Goal: Transaction & Acquisition: Purchase product/service

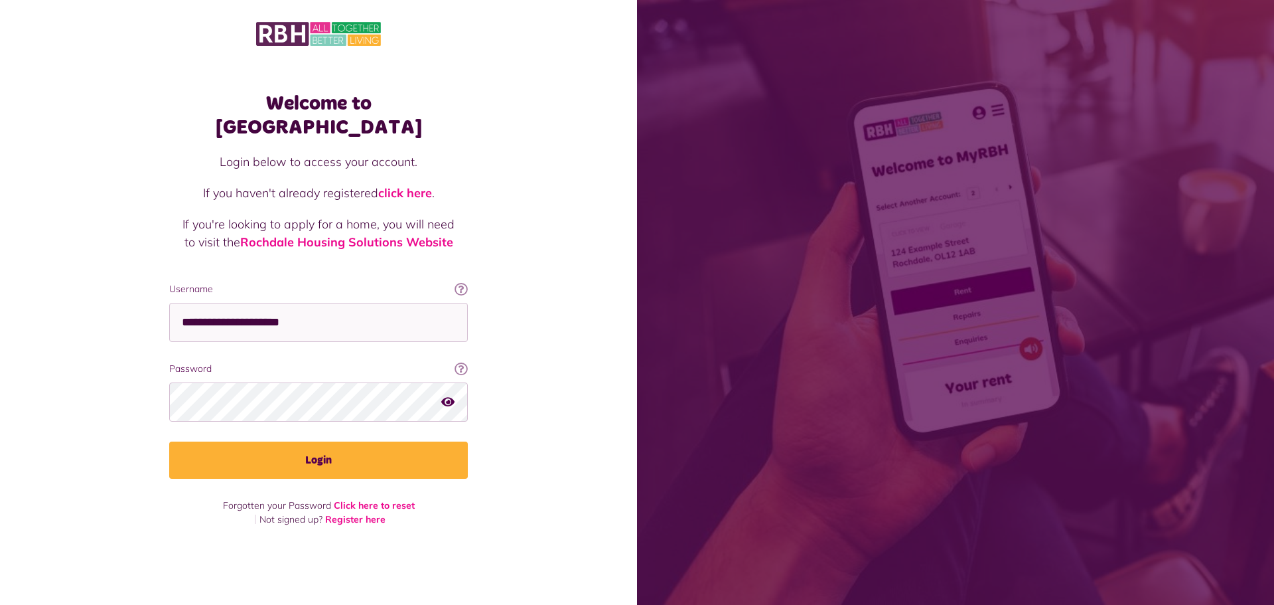
click at [169, 441] on button "Login" at bounding box center [318, 459] width 299 height 37
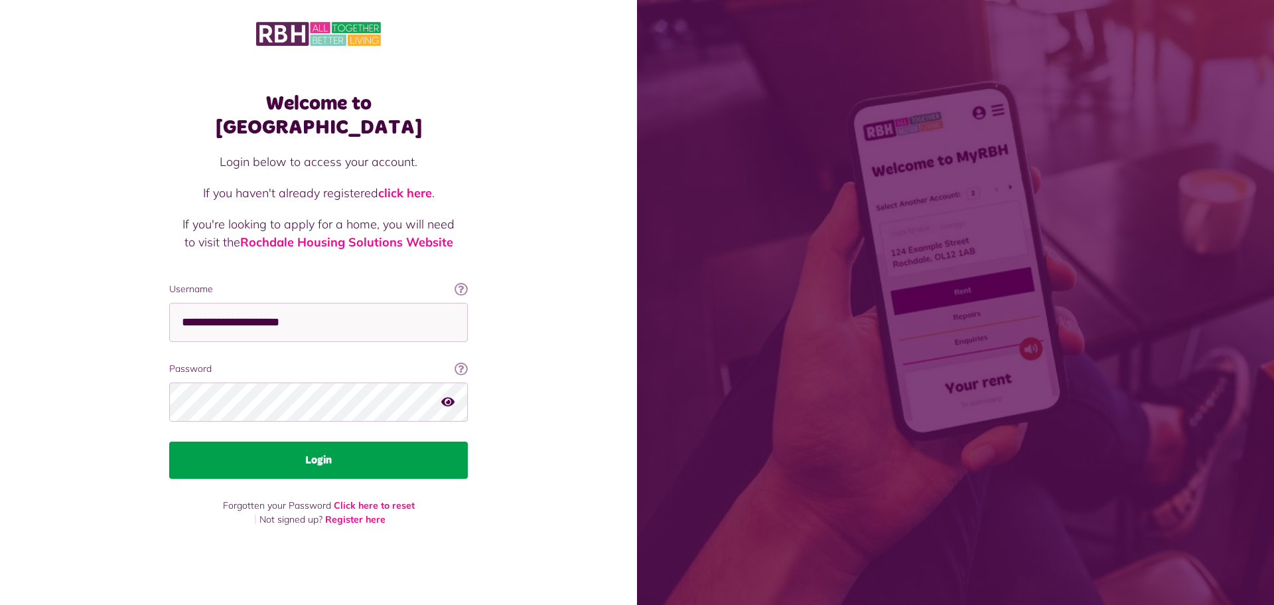
click at [336, 449] on button "Login" at bounding box center [318, 459] width 299 height 37
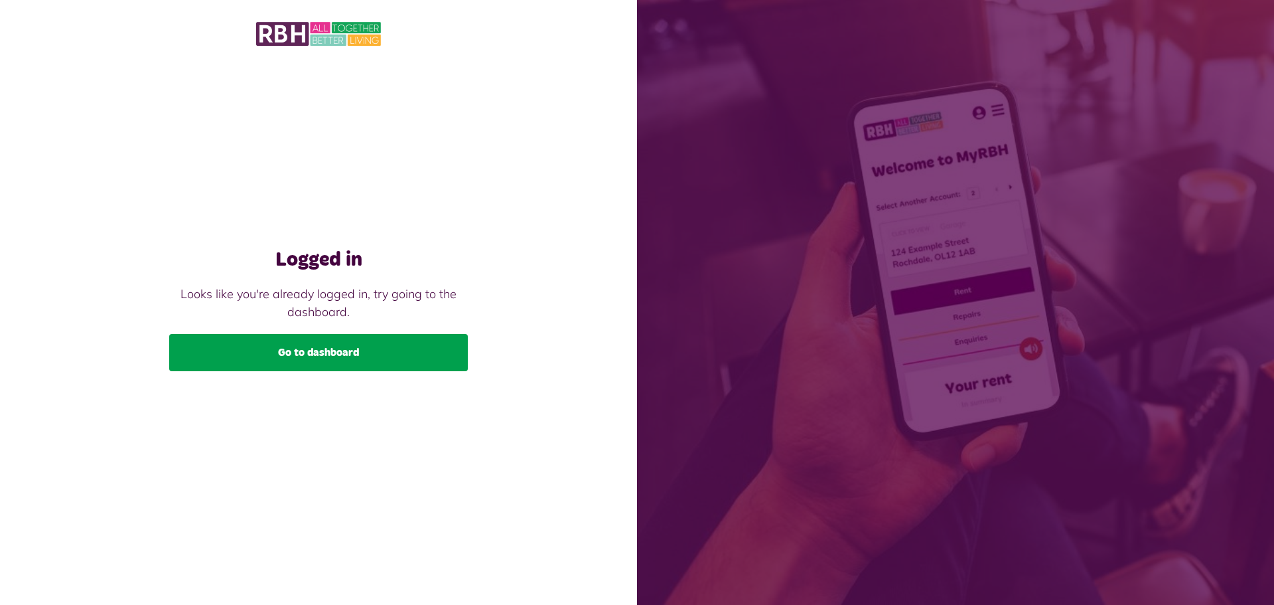
click at [369, 358] on link "Go to dashboard" at bounding box center [318, 352] width 299 height 37
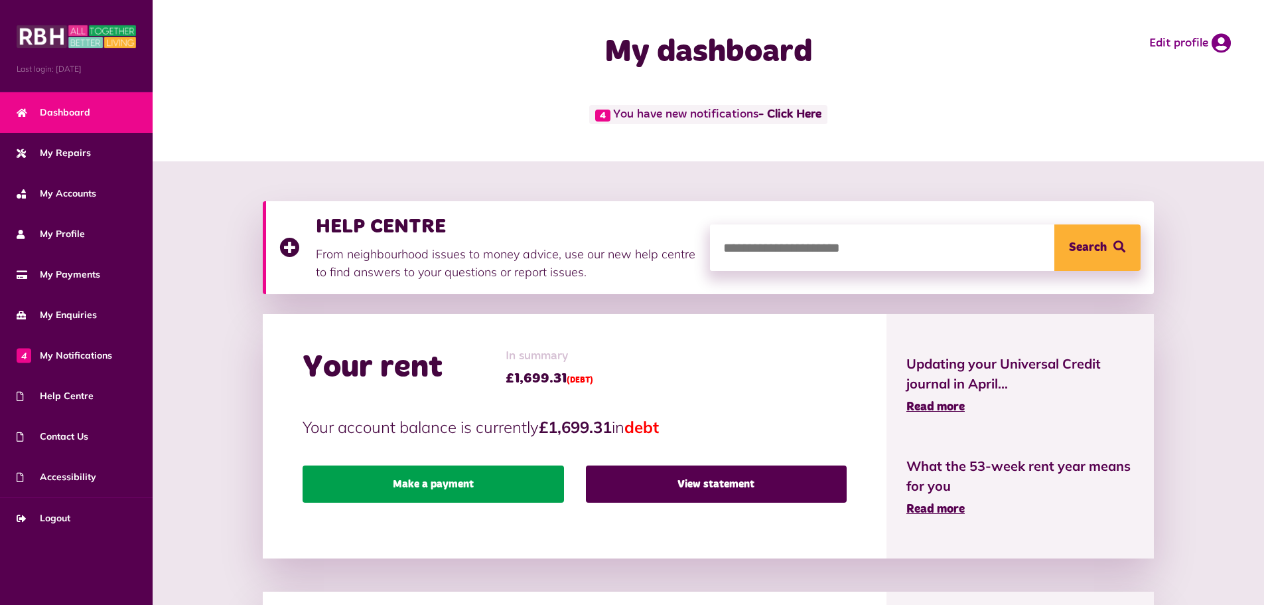
click at [490, 479] on link "Make a payment" at bounding box center [433, 483] width 261 height 37
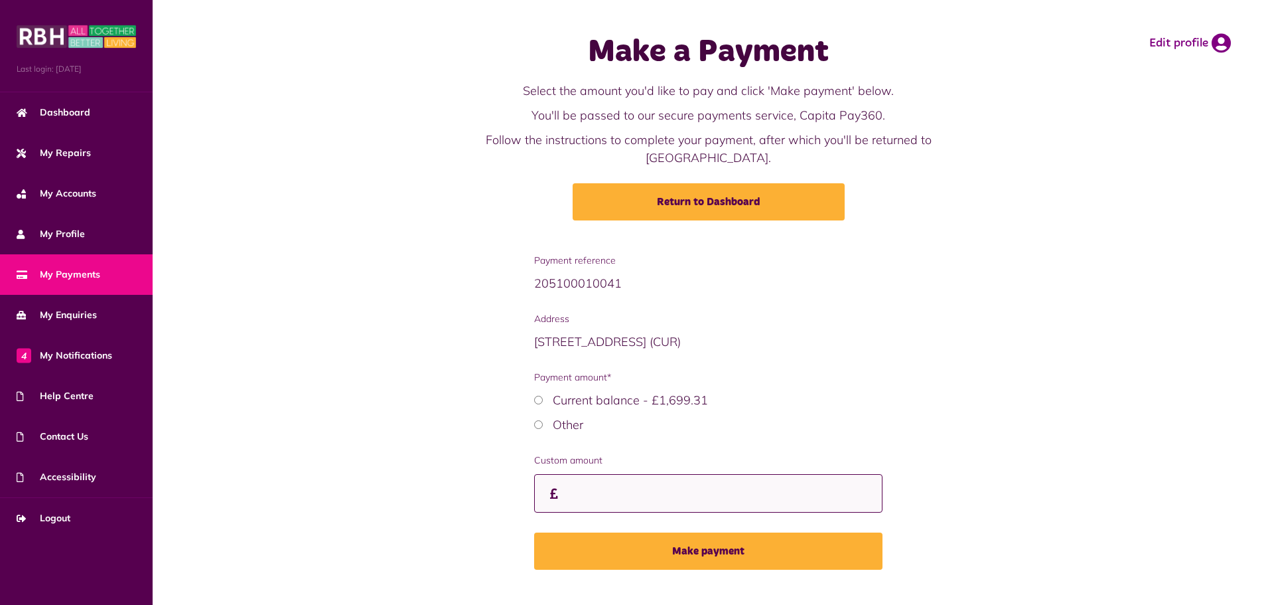
click at [589, 477] on input "Custom amount" at bounding box center [708, 493] width 348 height 39
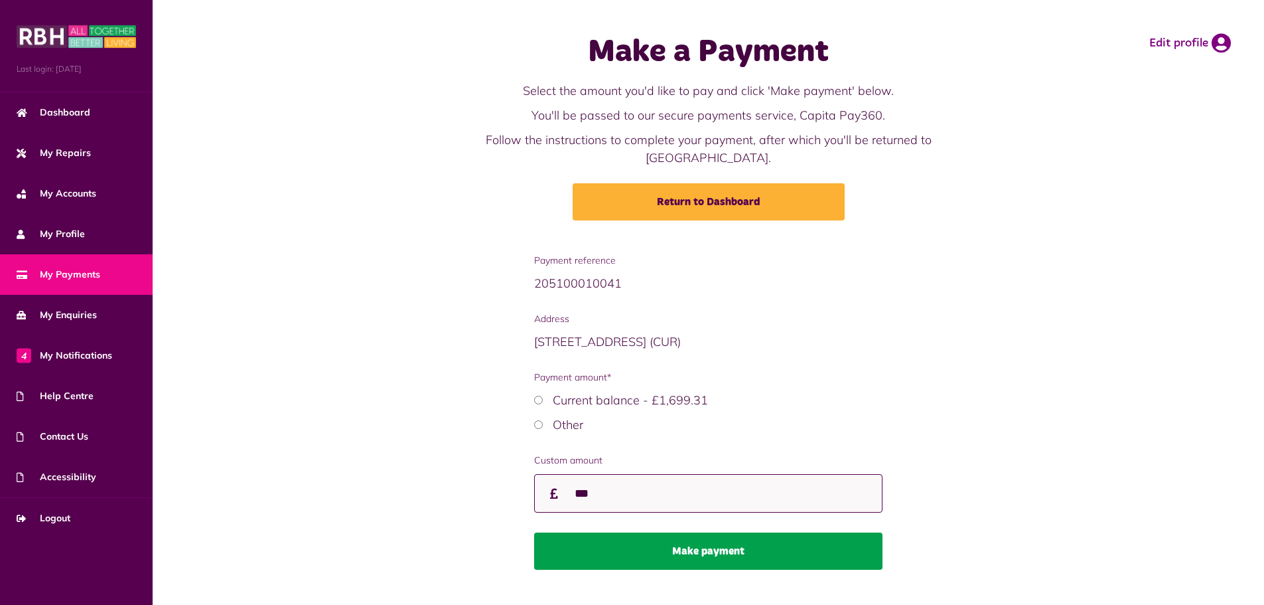
type input "***"
click at [726, 533] on button "Make payment" at bounding box center [708, 550] width 348 height 37
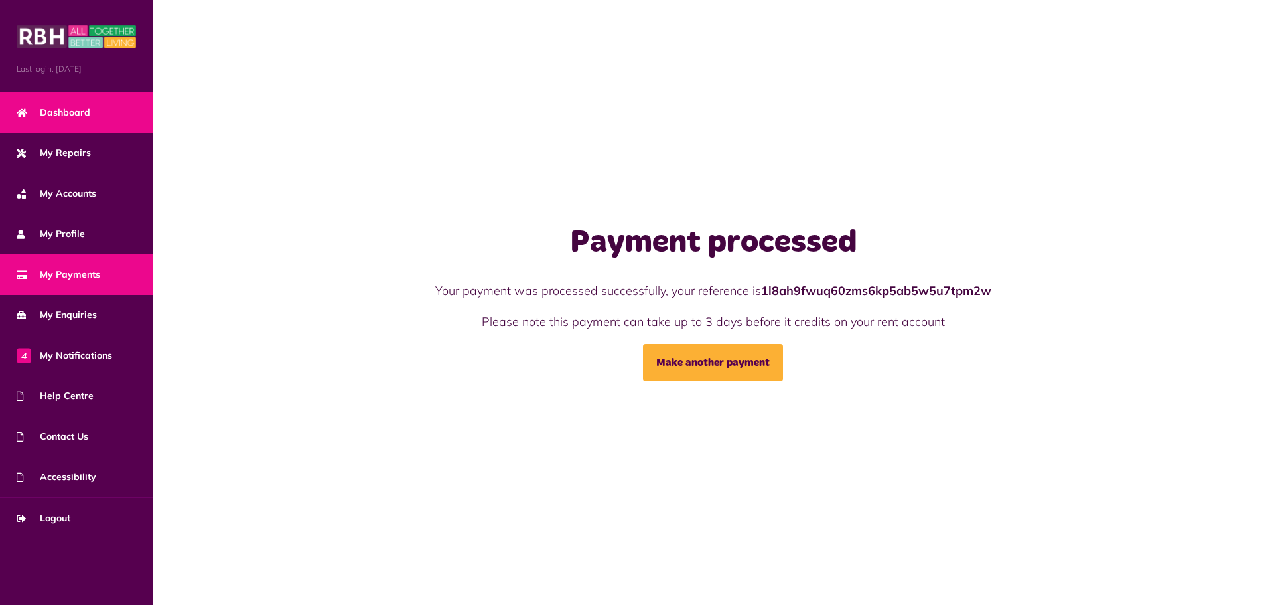
click at [76, 120] on link "Dashboard" at bounding box center [76, 112] width 153 height 40
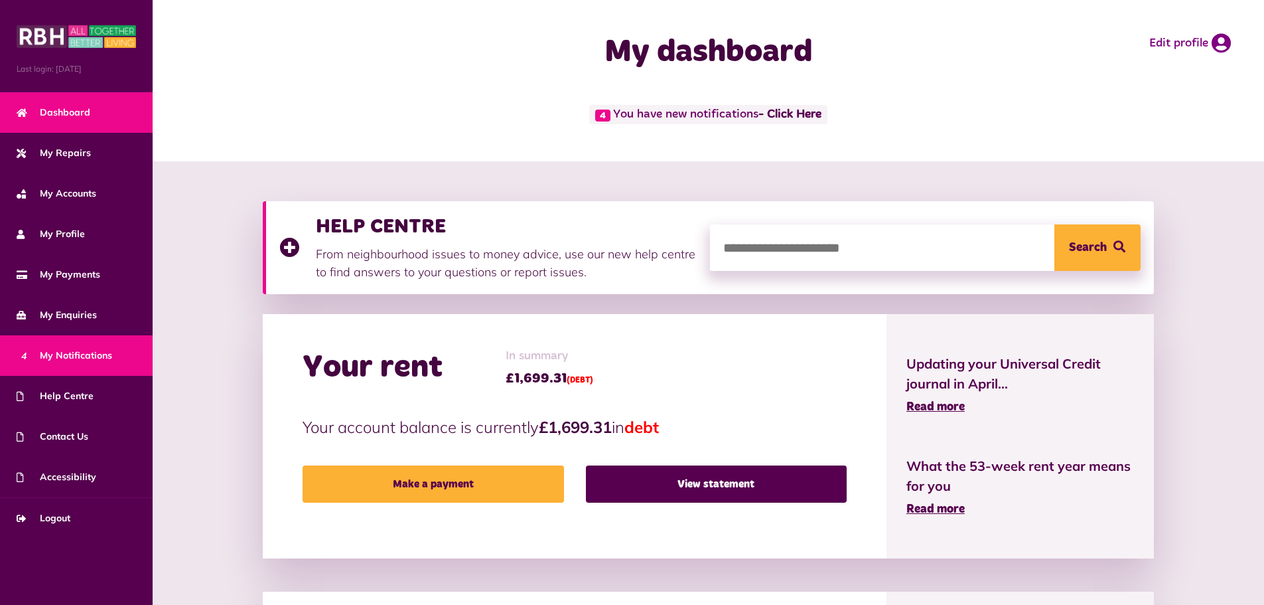
click at [54, 362] on span "4 My Notifications" at bounding box center [65, 355] width 96 height 14
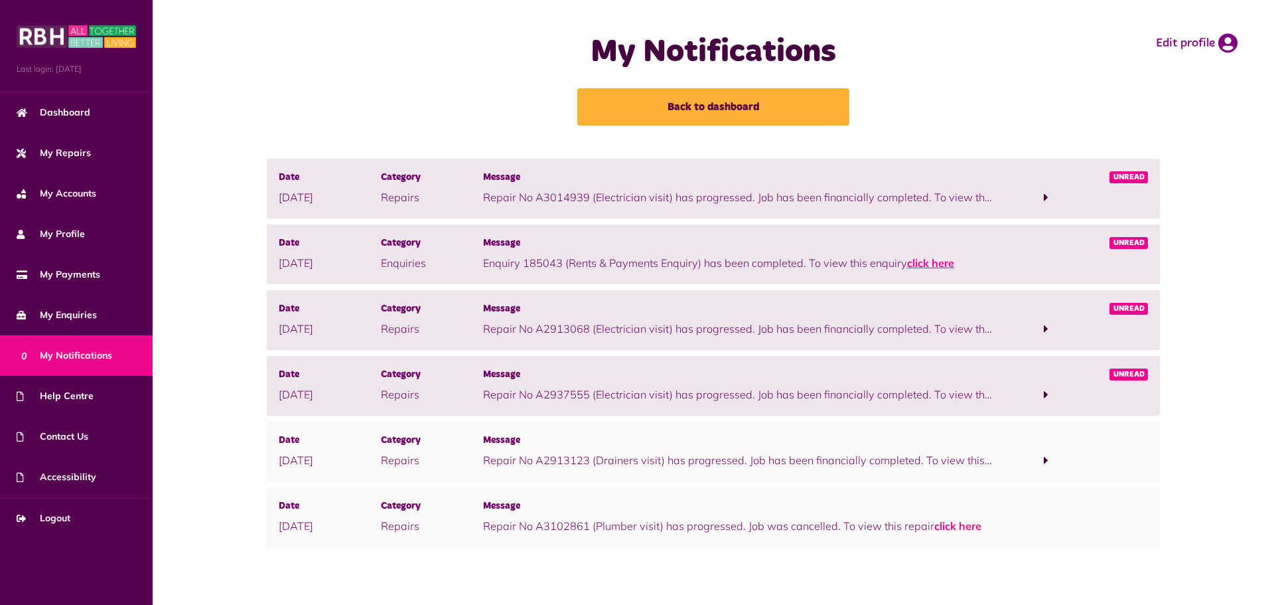
click at [937, 265] on link "click here" at bounding box center [930, 262] width 47 height 13
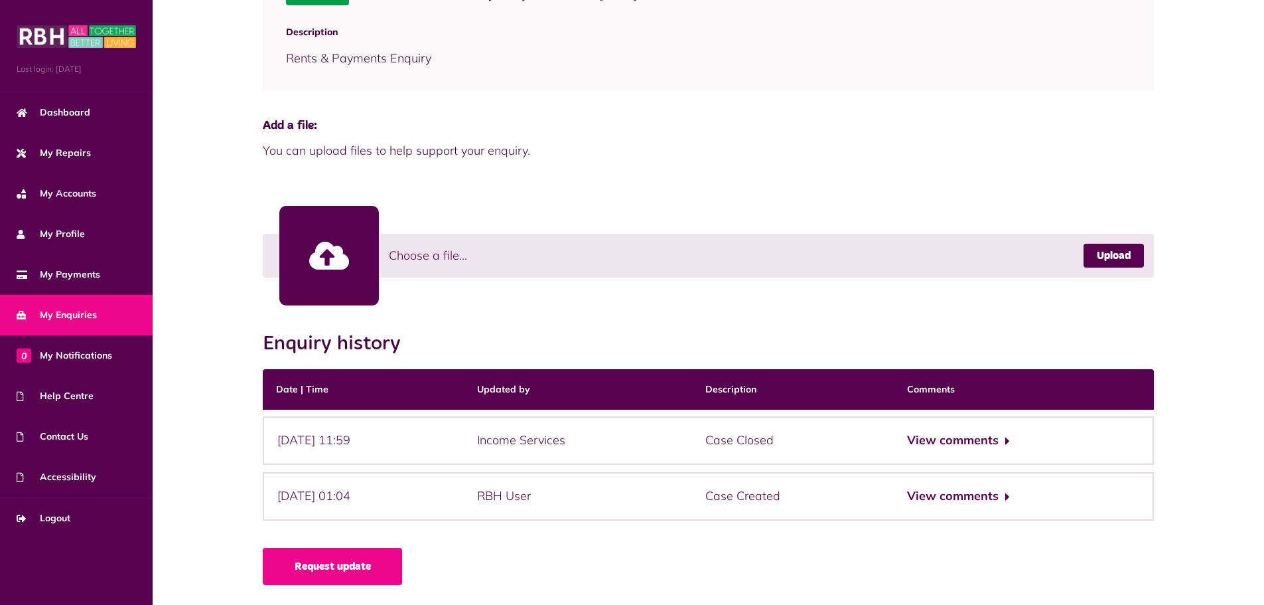
scroll to position [237, 0]
click at [974, 437] on button "View comments" at bounding box center [958, 440] width 103 height 19
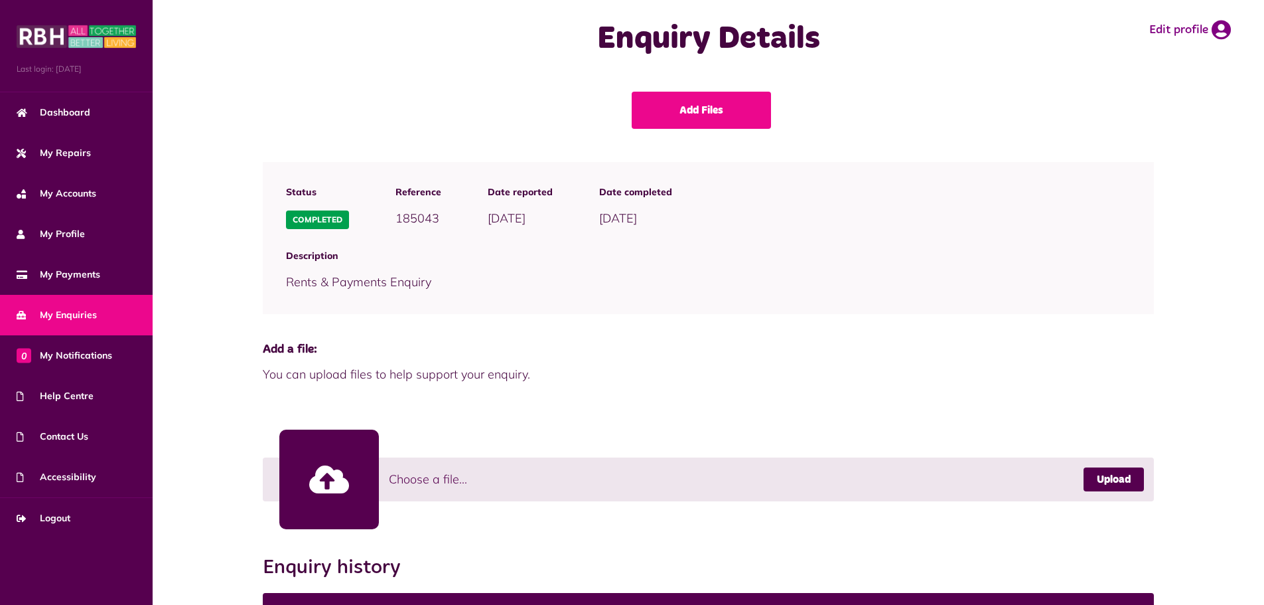
scroll to position [0, 0]
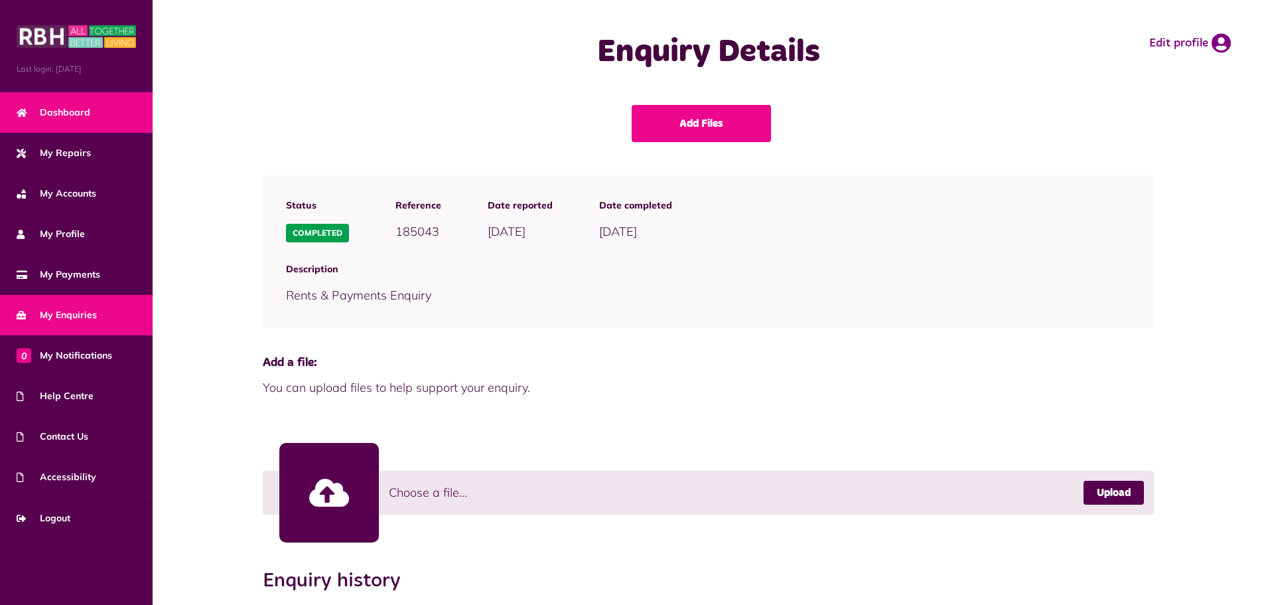
click at [110, 123] on link "Dashboard" at bounding box center [76, 112] width 153 height 40
